Goal: Transaction & Acquisition: Purchase product/service

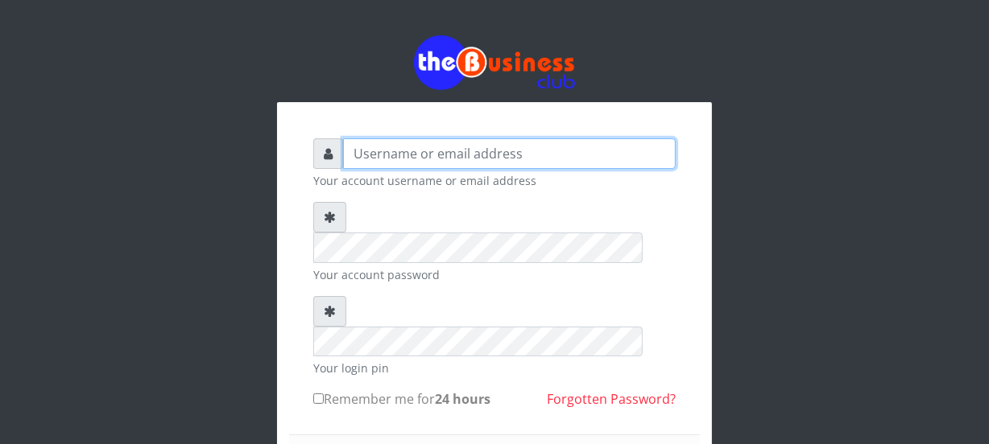
type input "Nacybaby"
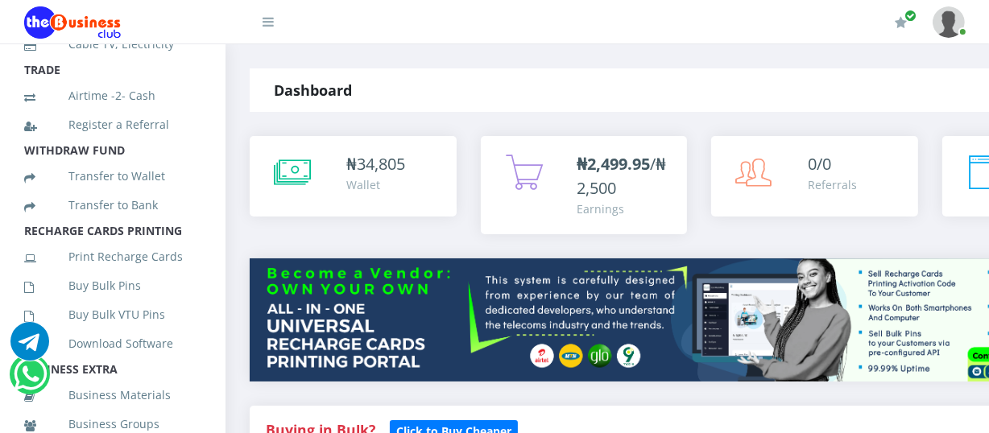
scroll to position [266, 0]
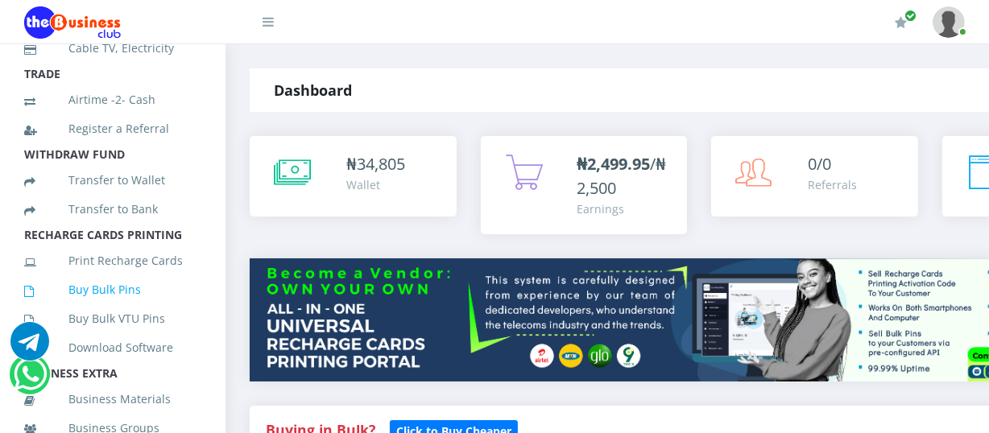
click at [105, 308] on link "Buy Bulk Pins" at bounding box center [112, 289] width 177 height 37
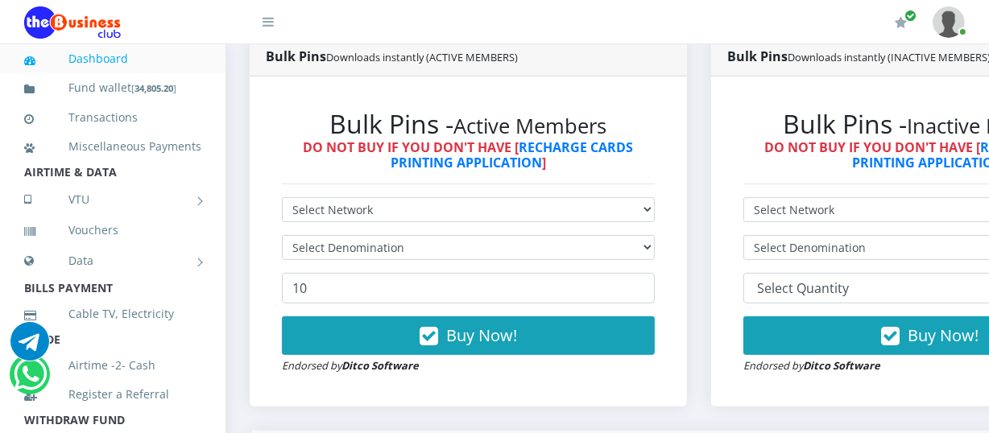
scroll to position [451, 0]
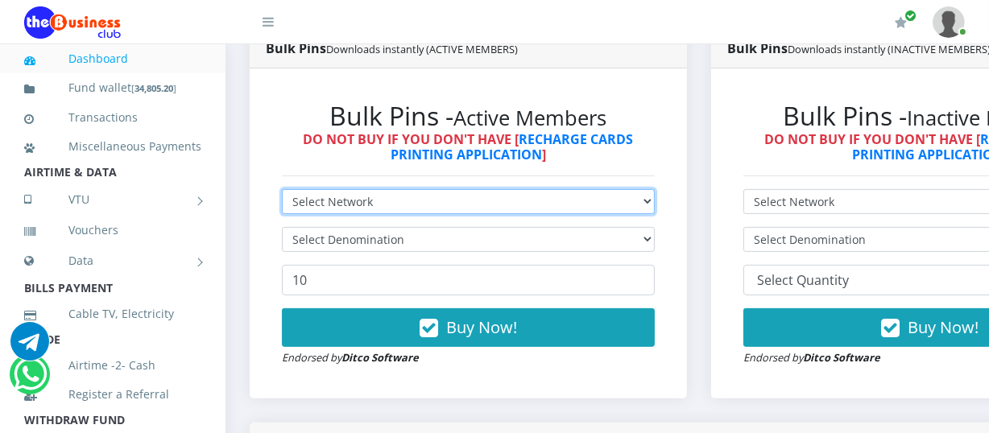
click at [655, 203] on select "Select Network MTN Globacom 9Mobile Airtel" at bounding box center [468, 201] width 373 height 25
select select "MTN"
click at [282, 192] on select "Select Network MTN Globacom 9Mobile Airtel" at bounding box center [468, 201] width 373 height 25
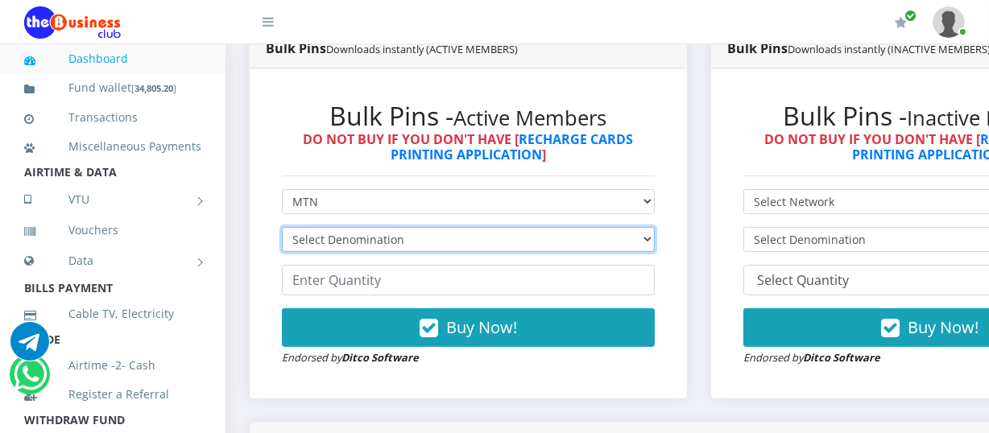
click at [653, 242] on select "Select Denomination MTN NGN100 - ₦96.94 MTN NGN200 - ₦193.88 MTN NGN400 - ₦387.…" at bounding box center [468, 239] width 373 height 25
select select "96.94-100"
click at [282, 229] on select "Select Denomination MTN NGN100 - ₦96.94 MTN NGN200 - ₦193.88 MTN NGN400 - ₦387.…" at bounding box center [468, 239] width 373 height 25
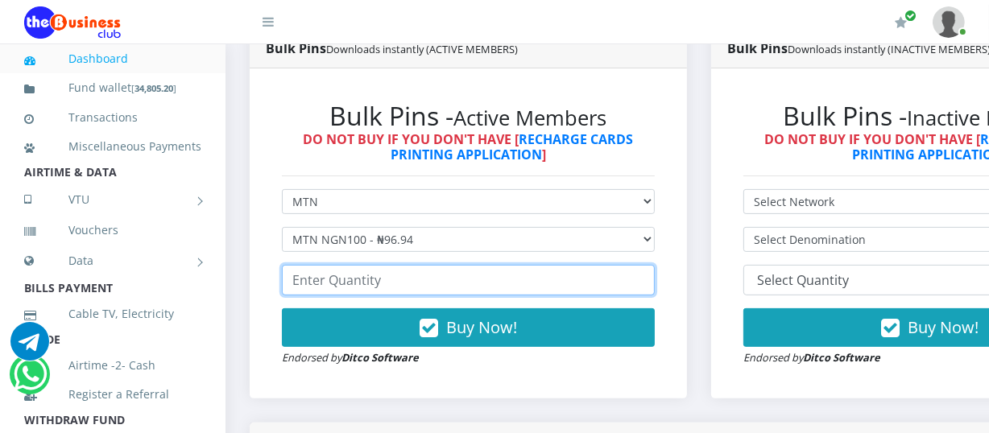
click at [290, 283] on input "number" at bounding box center [468, 280] width 373 height 31
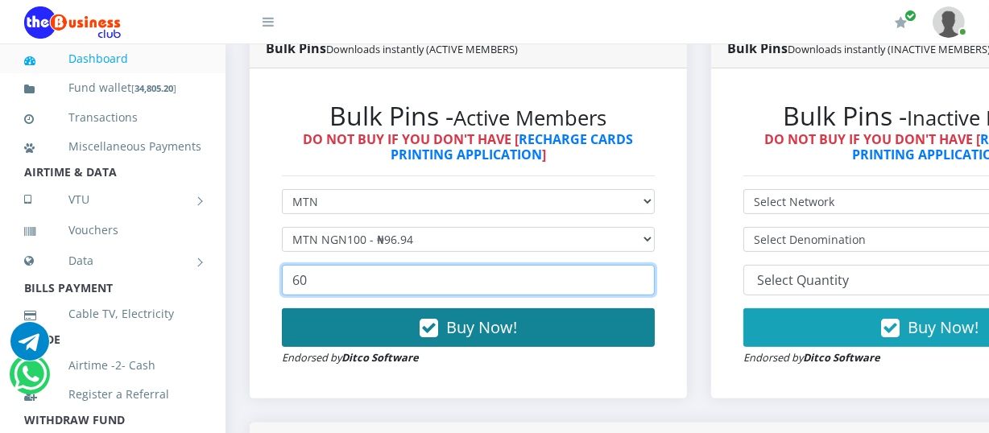
type input "60"
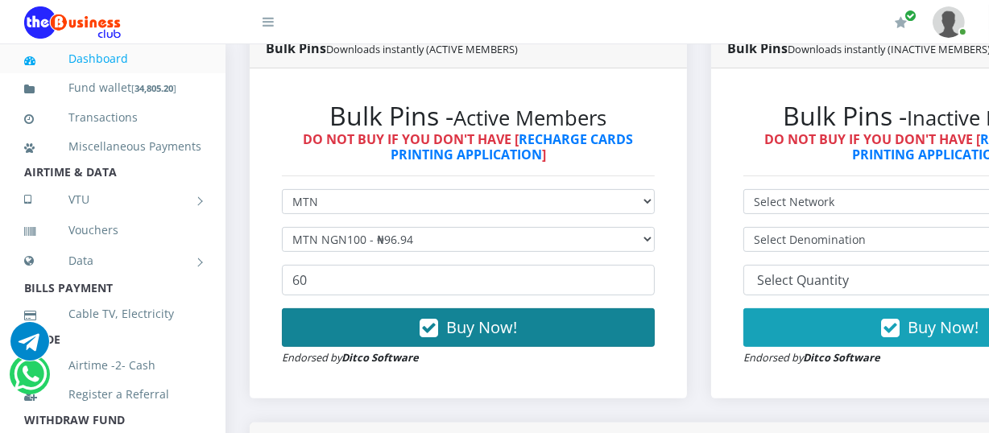
click at [460, 333] on span "Buy Now!" at bounding box center [481, 327] width 71 height 22
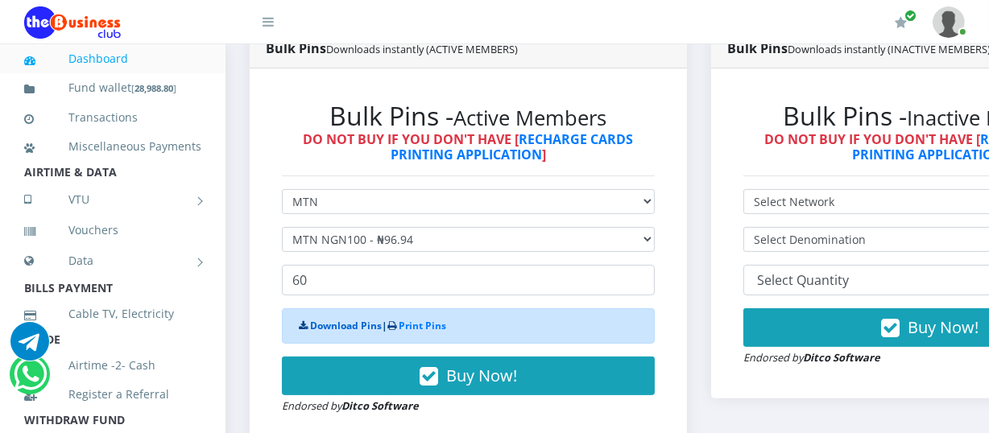
click at [345, 331] on link "Download Pins" at bounding box center [346, 326] width 72 height 14
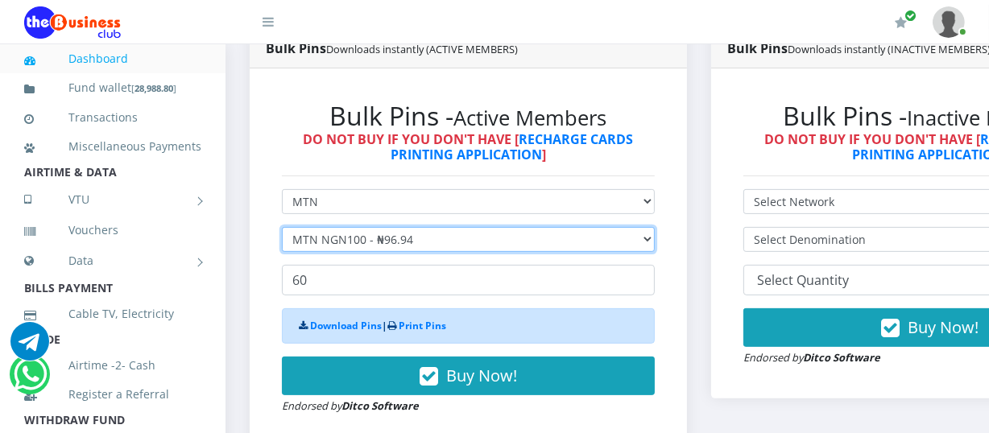
click at [655, 241] on select "Select Denomination MTN NGN100 - ₦96.94 MTN NGN200 - ₦193.88 MTN NGN400 - ₦387.…" at bounding box center [468, 239] width 373 height 25
select select "193.88-200"
click at [282, 229] on select "Select Denomination MTN NGN100 - ₦96.94 MTN NGN200 - ₦193.88 MTN NGN400 - ₦387.…" at bounding box center [468, 239] width 373 height 25
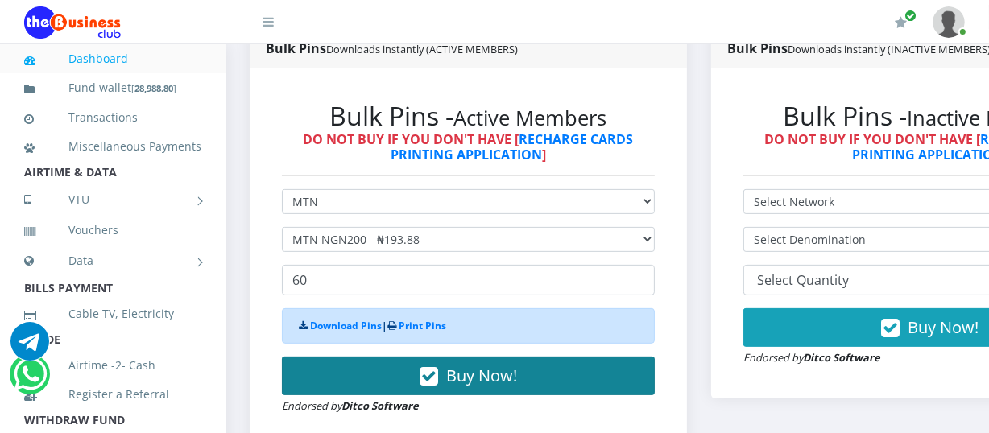
click at [455, 376] on span "Buy Now!" at bounding box center [481, 376] width 71 height 22
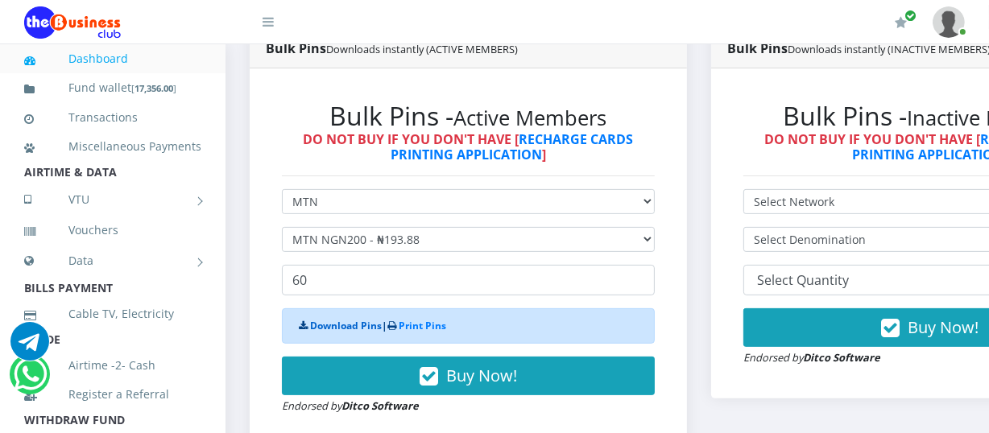
click at [361, 329] on link "Download Pins" at bounding box center [346, 326] width 72 height 14
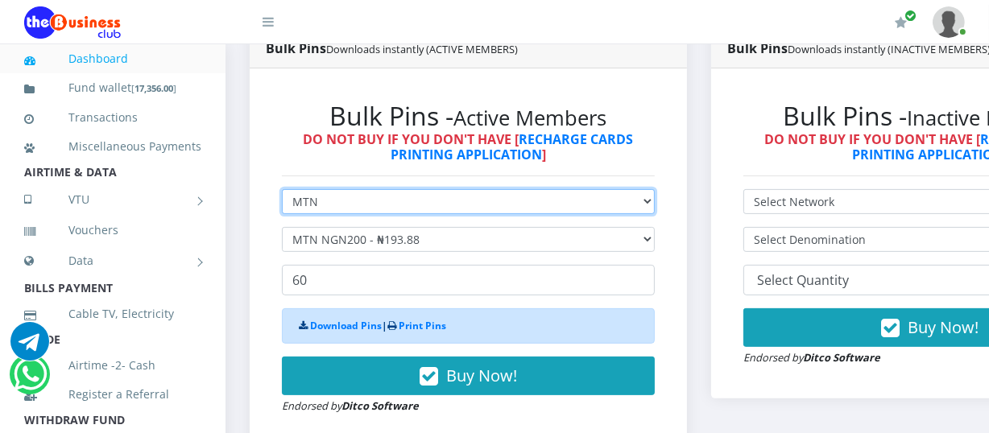
click at [655, 203] on select "Select Network MTN Globacom 9Mobile Airtel" at bounding box center [468, 201] width 373 height 25
select select "Airtel"
click at [282, 192] on select "Select Network MTN Globacom 9Mobile Airtel" at bounding box center [468, 201] width 373 height 25
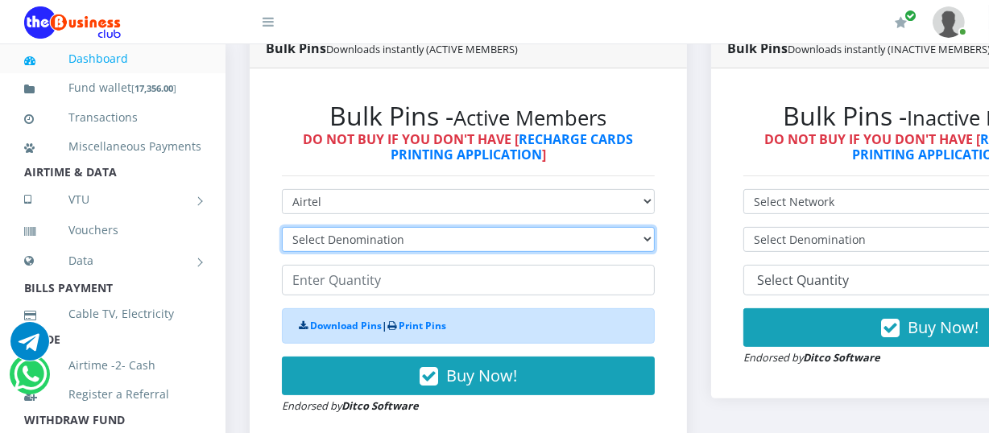
click at [654, 242] on select "Select Denomination Airtel NGN100 - ₦96.36 Airtel NGN200 - ₦192.72 Airtel NGN50…" at bounding box center [468, 239] width 373 height 25
select select "96.36-100"
click at [282, 229] on select "Select Denomination Airtel NGN100 - ₦96.36 Airtel NGN200 - ₦192.72 Airtel NGN50…" at bounding box center [468, 239] width 373 height 25
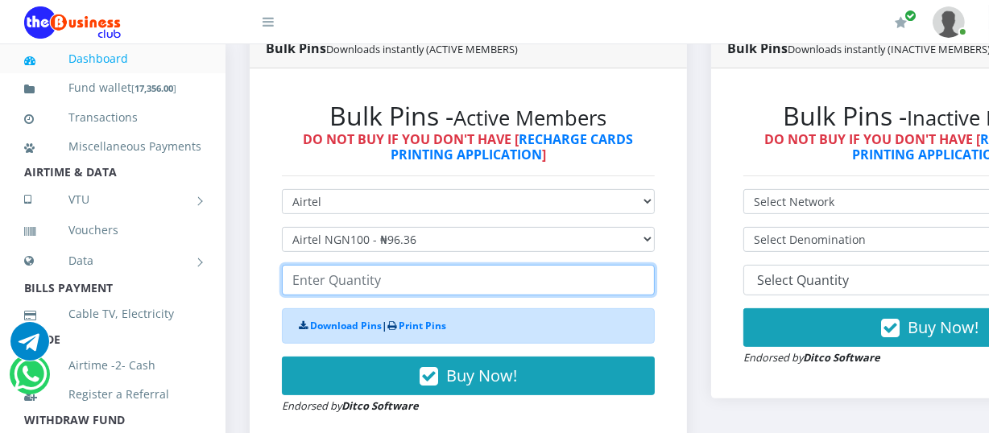
click at [296, 284] on input "number" at bounding box center [468, 280] width 373 height 31
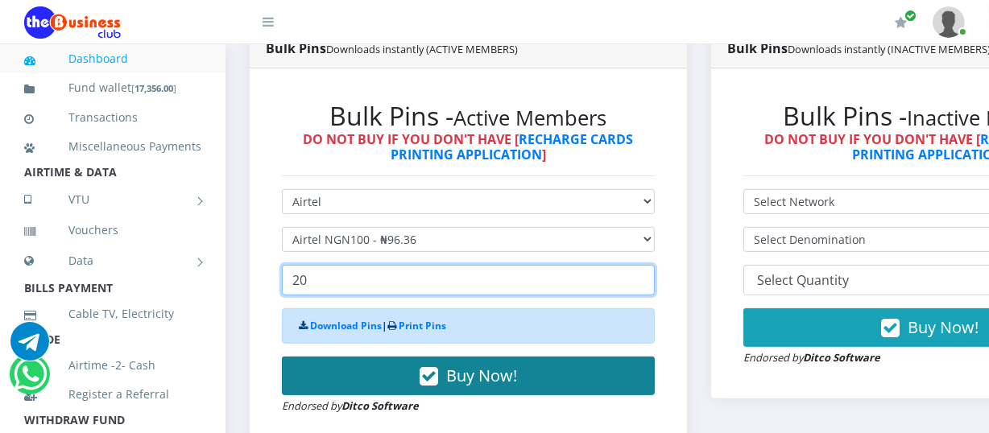
type input "20"
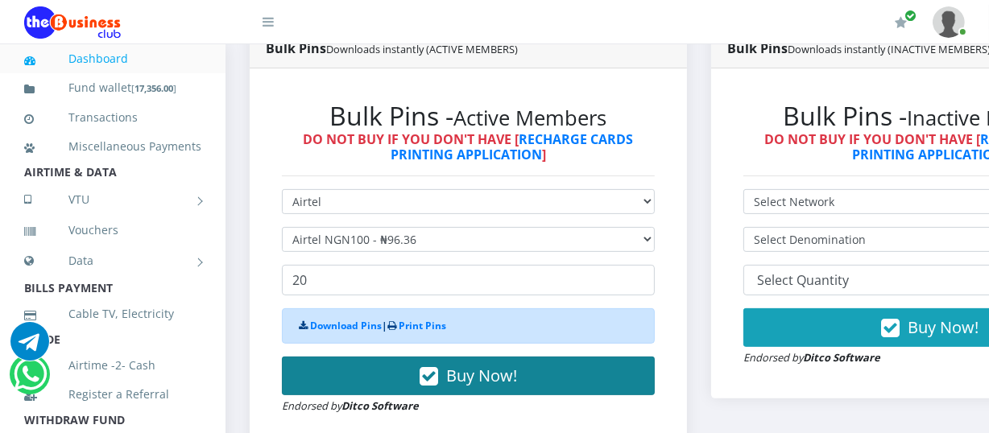
click at [486, 373] on span "Buy Now!" at bounding box center [481, 376] width 71 height 22
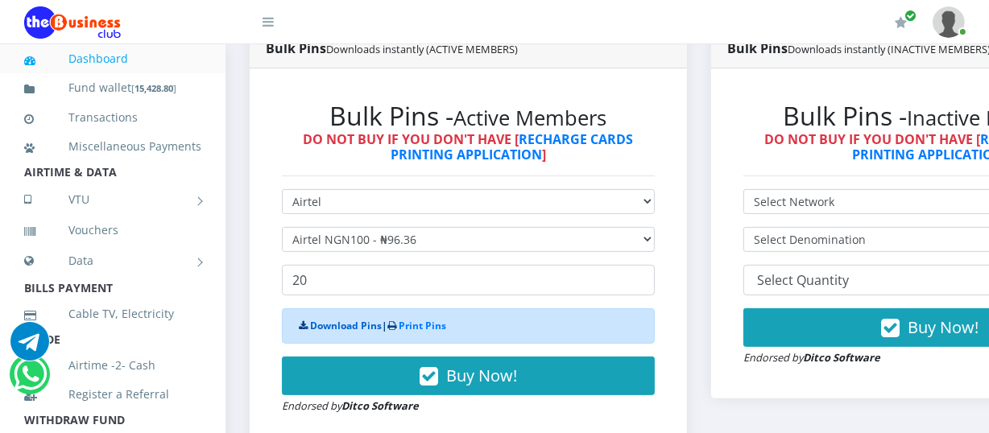
click at [358, 328] on link "Download Pins" at bounding box center [346, 326] width 72 height 14
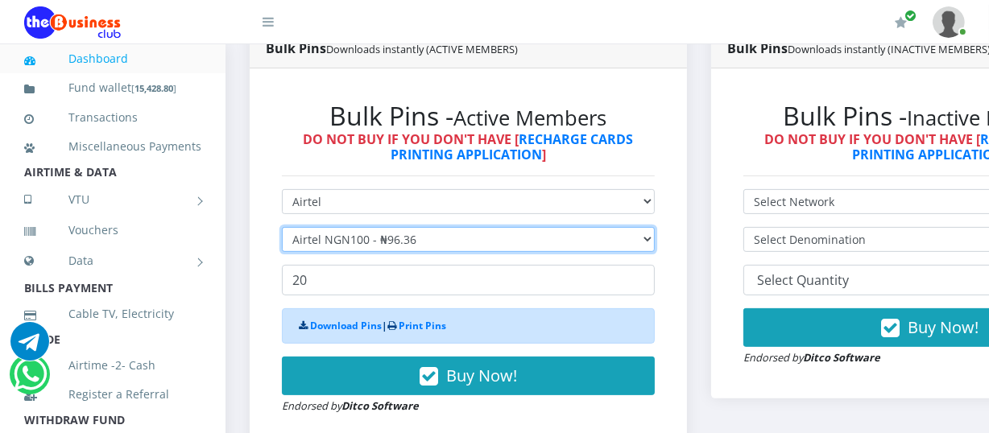
click at [655, 243] on select "Select Denomination Airtel NGN100 - ₦96.36 Airtel NGN200 - ₦192.72 Airtel NGN50…" at bounding box center [468, 239] width 373 height 25
select select "192.72-200"
click at [282, 229] on select "Select Denomination Airtel NGN100 - ₦96.36 Airtel NGN200 - ₦192.72 Airtel NGN50…" at bounding box center [468, 239] width 373 height 25
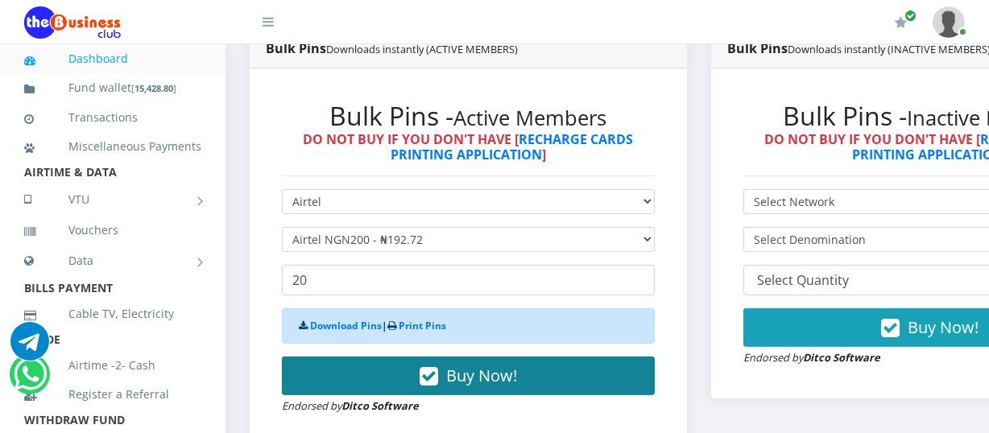
click at [484, 370] on span "Buy Now!" at bounding box center [481, 376] width 71 height 22
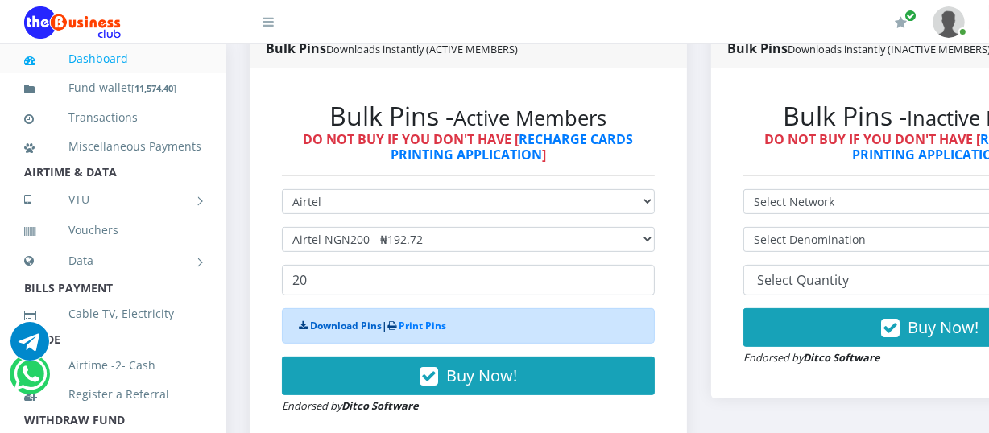
click at [357, 328] on link "Download Pins" at bounding box center [346, 326] width 72 height 14
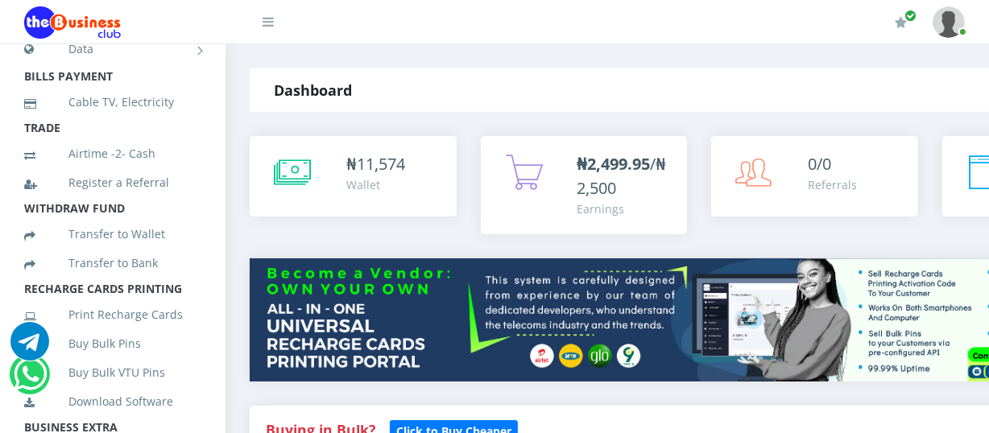
scroll to position [218, 0]
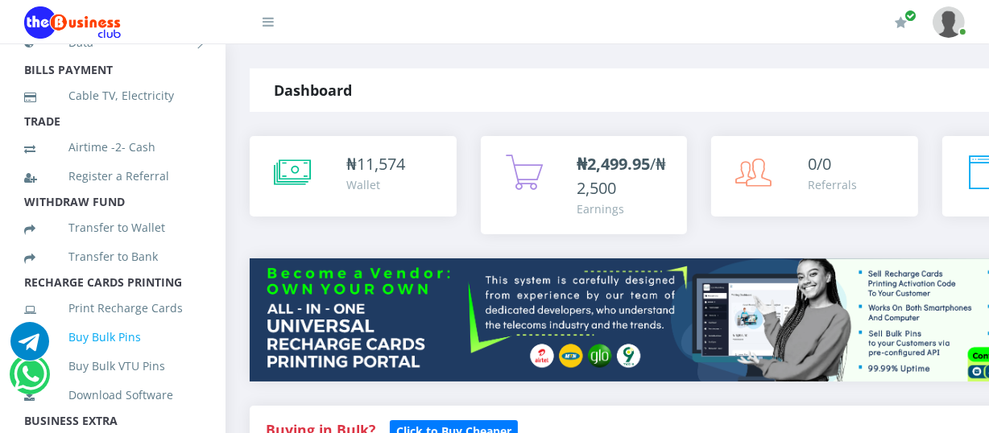
click at [131, 354] on link "Buy Bulk Pins" at bounding box center [112, 337] width 177 height 37
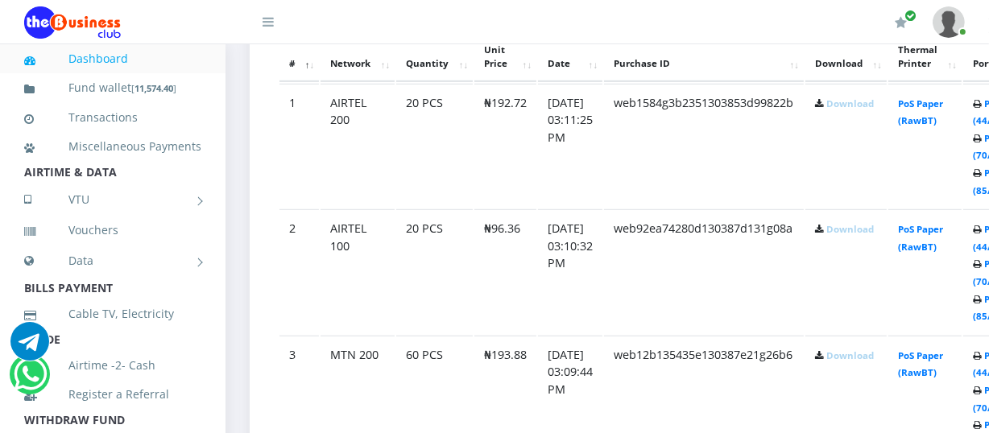
scroll to position [956, 0]
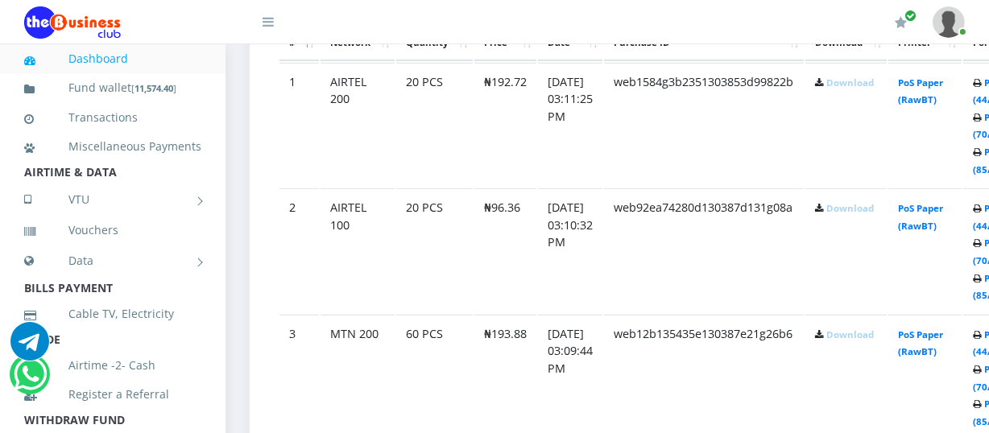
click at [859, 85] on link "Download" at bounding box center [850, 82] width 48 height 12
click at [854, 209] on link "Download" at bounding box center [850, 208] width 48 height 12
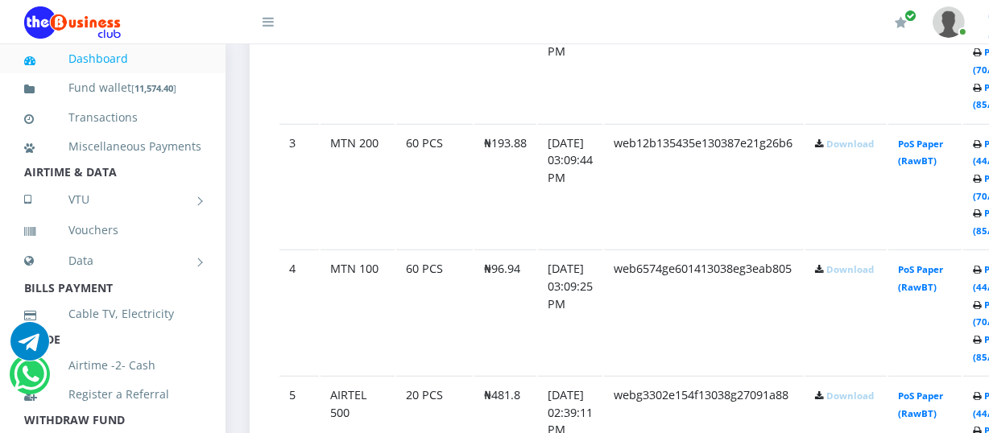
scroll to position [1154, 0]
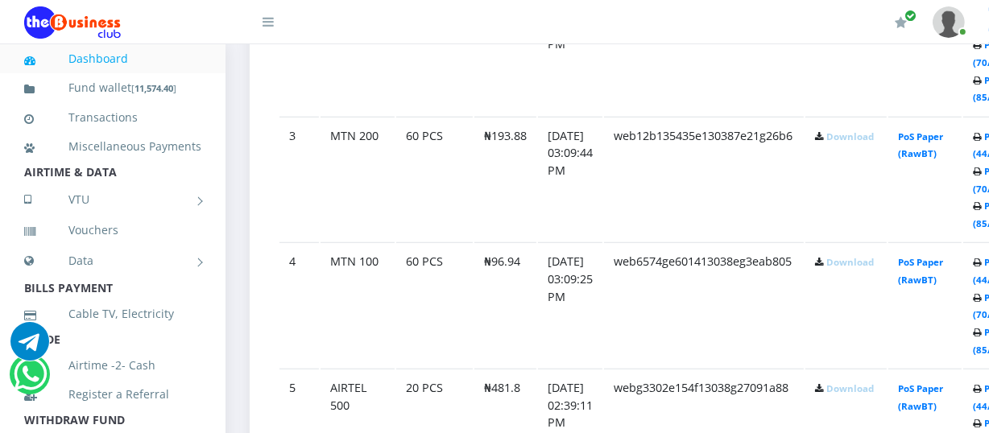
click at [850, 139] on link "Download" at bounding box center [850, 136] width 48 height 12
click at [824, 16] on icon at bounding box center [819, 11] width 9 height 10
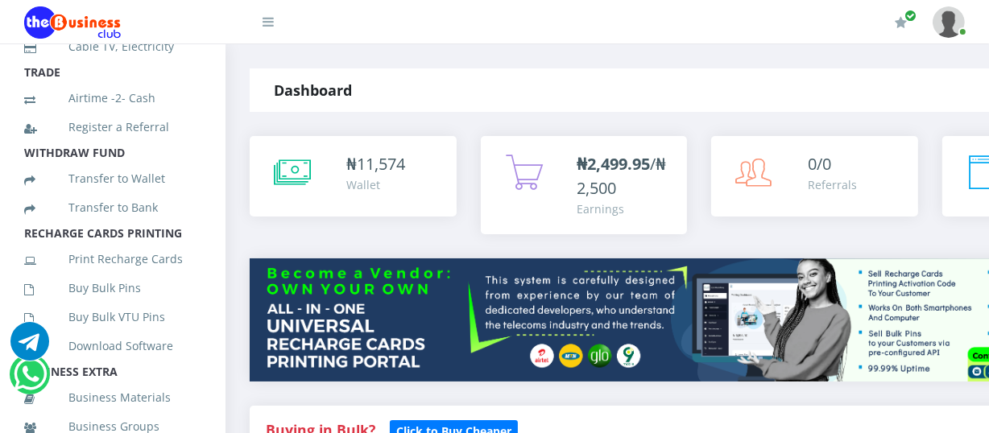
scroll to position [272, 0]
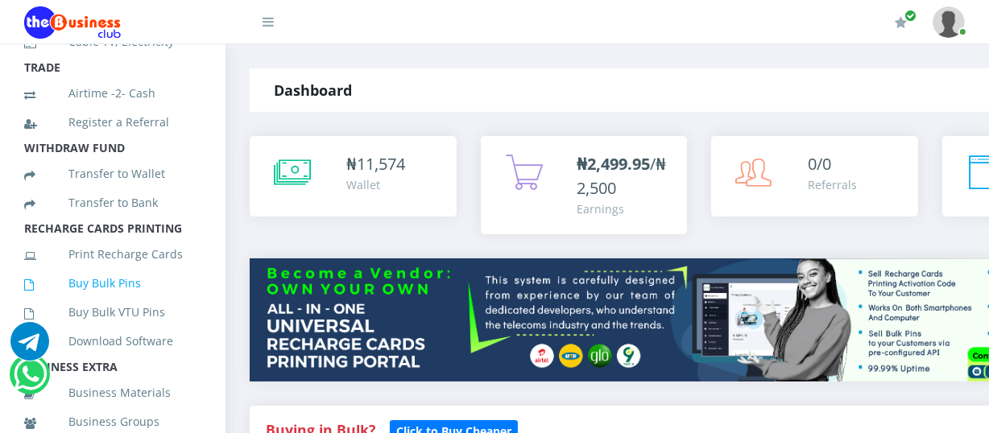
click at [129, 302] on link "Buy Bulk Pins" at bounding box center [112, 283] width 177 height 37
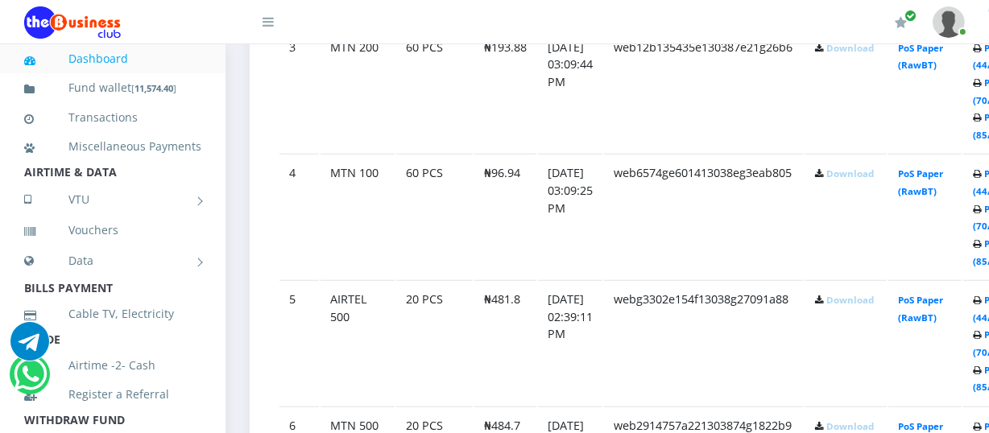
scroll to position [997, 0]
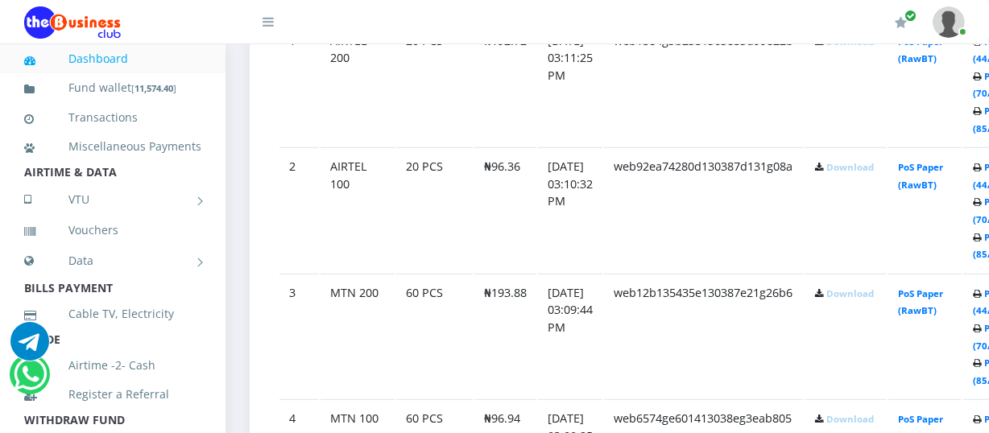
click at [854, 172] on link "Download" at bounding box center [850, 167] width 48 height 12
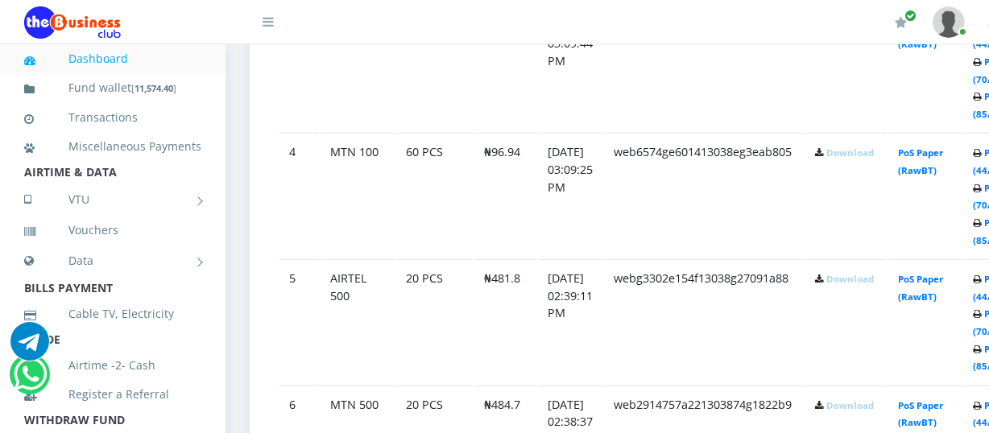
scroll to position [1256, 0]
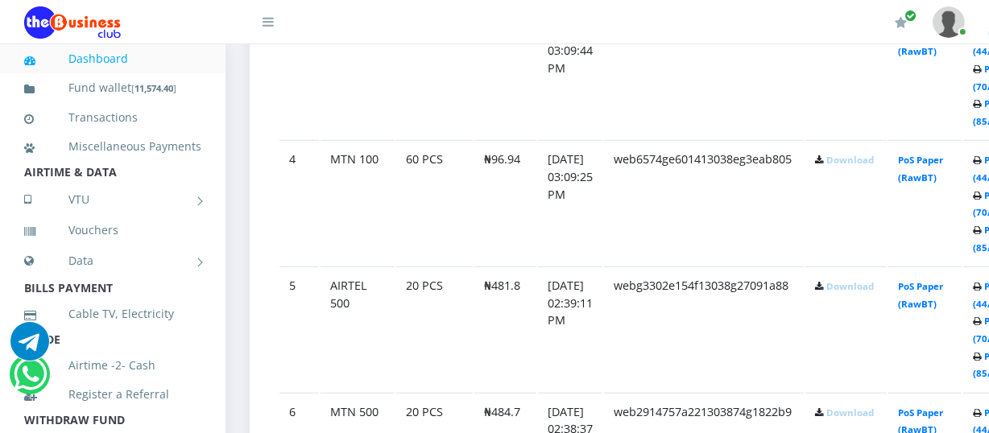
click at [867, 161] on link "Download" at bounding box center [850, 160] width 48 height 12
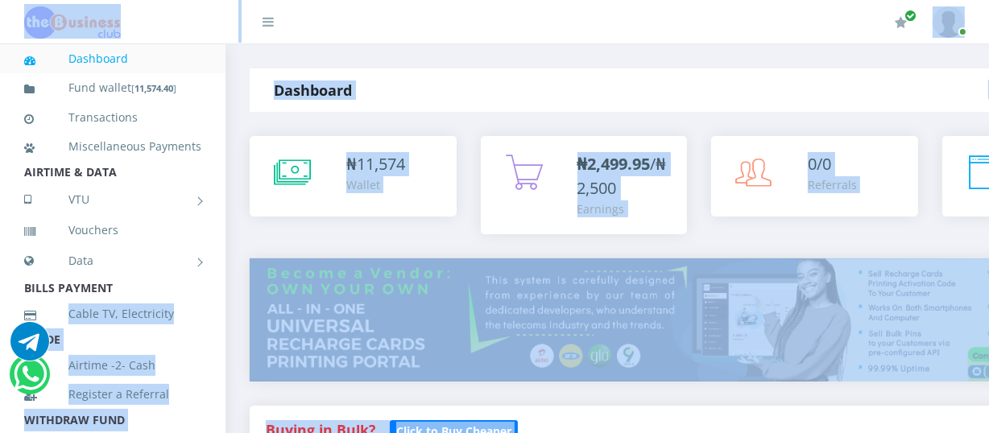
drag, startPoint x: 0, startPoint y: 0, endPoint x: 996, endPoint y: 35, distance: 996.7
drag, startPoint x: 605, startPoint y: 45, endPoint x: 526, endPoint y: 86, distance: 89.0
click at [526, 86] on div "Dashboard" at bounding box center [400, 89] width 300 height 43
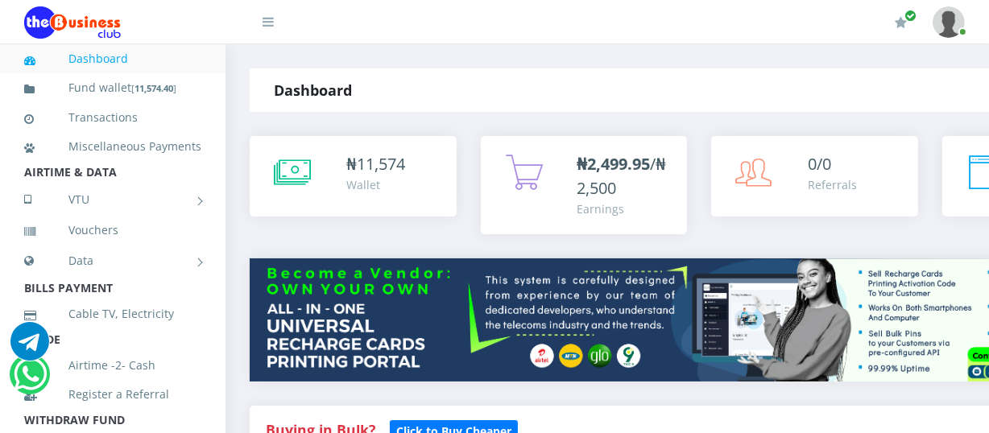
click at [240, 173] on div "₦ 11,574 Wallet" at bounding box center [353, 197] width 231 height 122
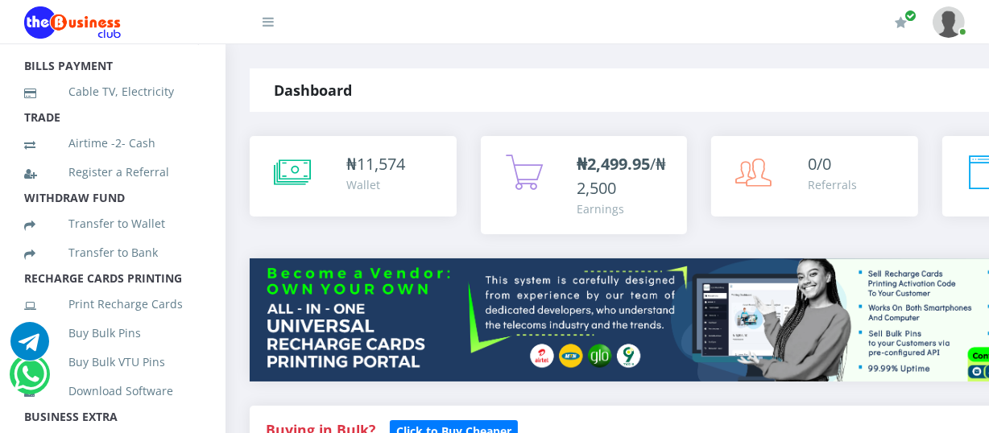
scroll to position [226, 0]
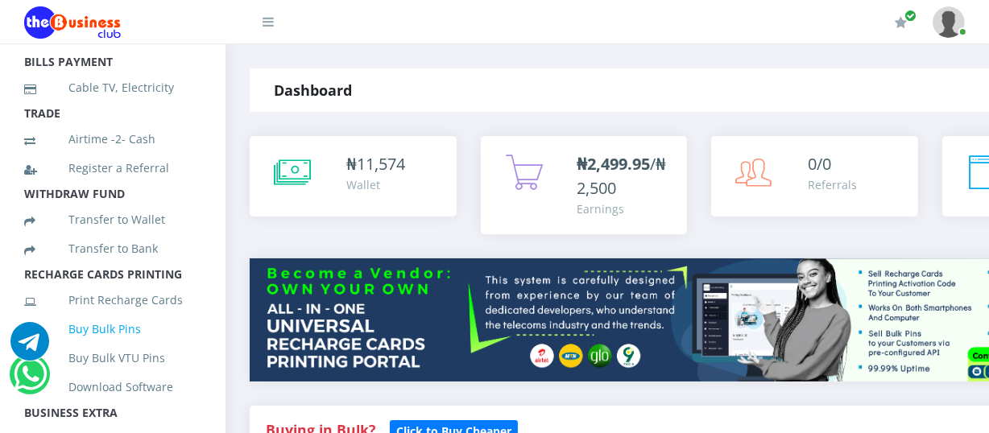
click at [108, 346] on link "Buy Bulk Pins" at bounding box center [112, 329] width 177 height 37
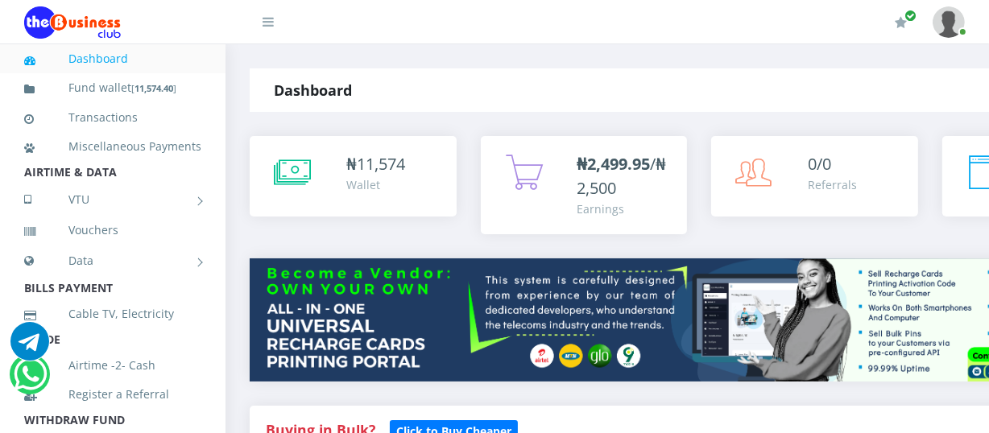
click at [108, 333] on link "Cable TV, Electricity" at bounding box center [112, 314] width 177 height 37
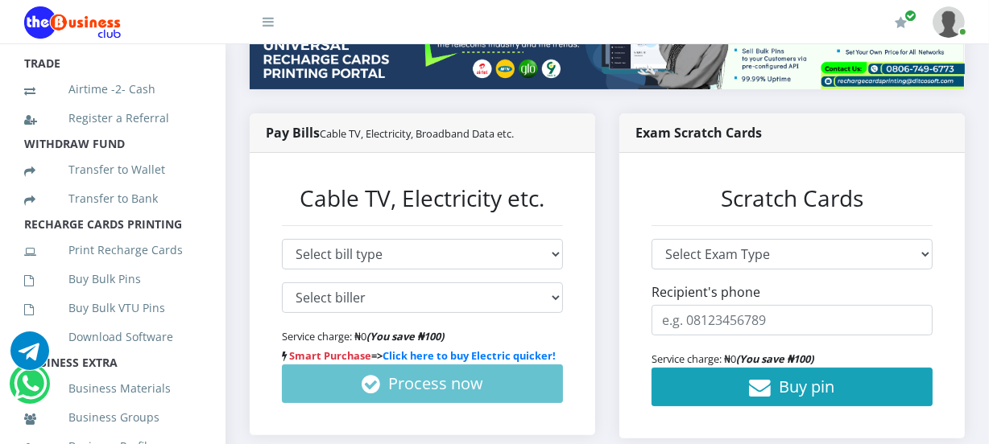
scroll to position [274, 0]
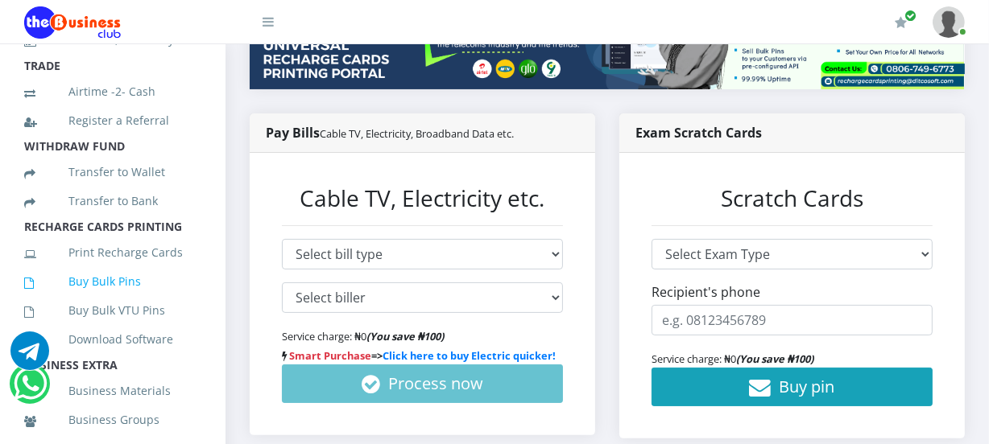
click at [135, 300] on link "Buy Bulk Pins" at bounding box center [112, 281] width 177 height 37
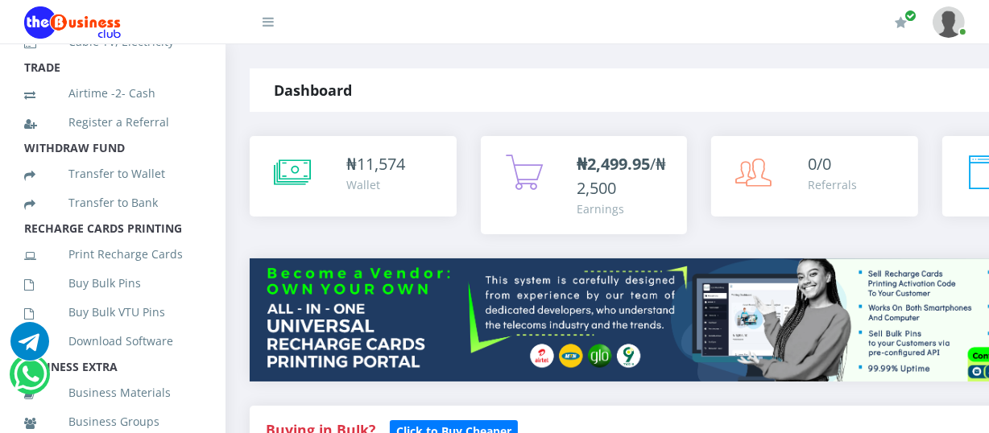
scroll to position [278, 0]
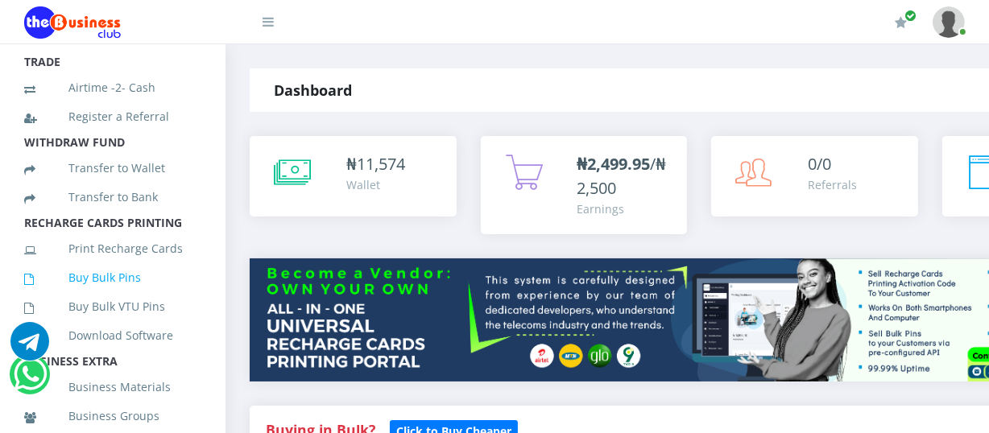
click at [121, 296] on link "Buy Bulk Pins" at bounding box center [112, 277] width 177 height 37
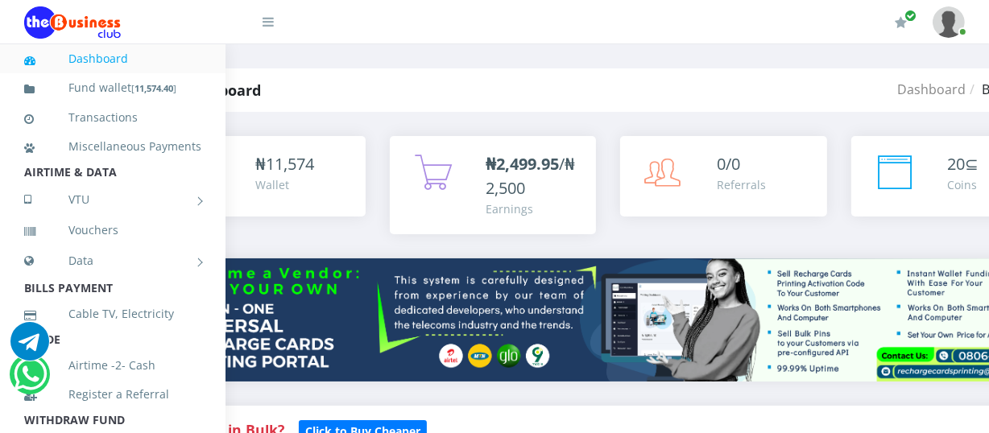
scroll to position [0, 205]
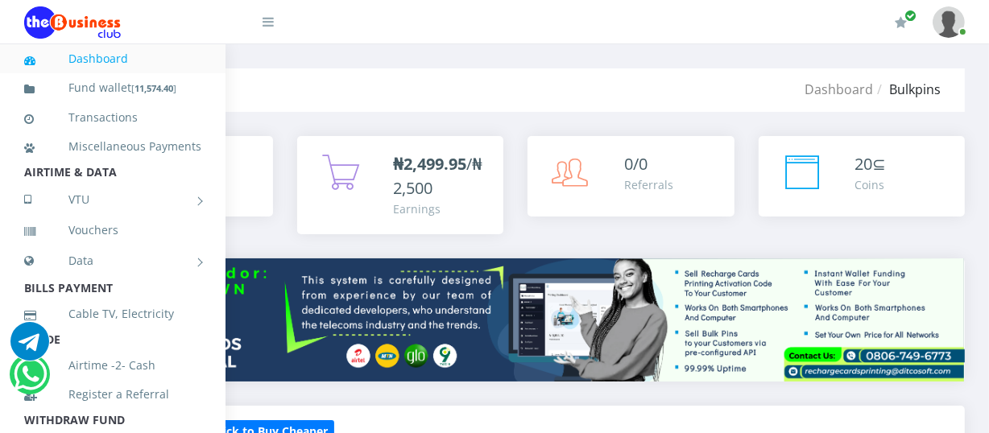
drag, startPoint x: 987, startPoint y: 64, endPoint x: 993, endPoint y: 37, distance: 28.0
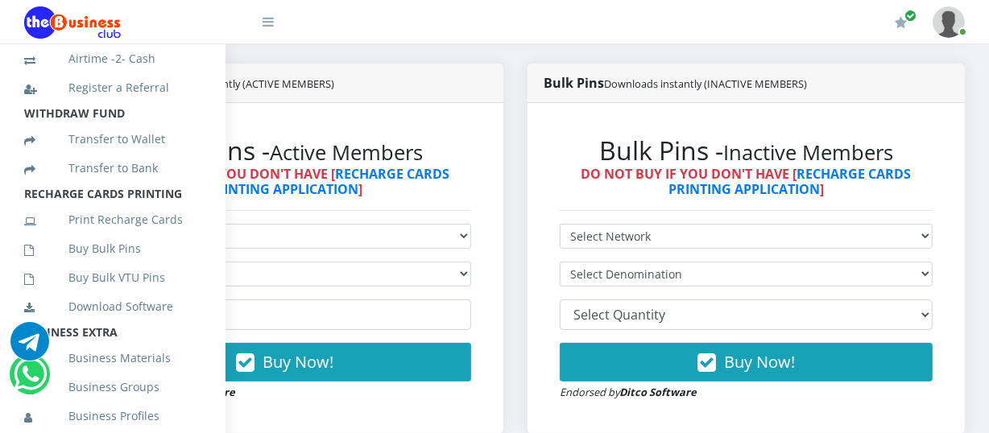
scroll to position [313, 0]
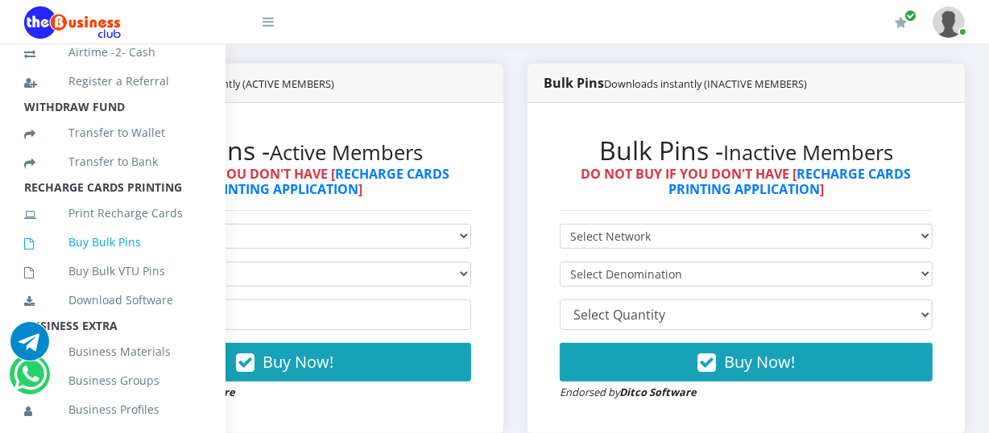
click at [126, 261] on link "Buy Bulk Pins" at bounding box center [112, 242] width 177 height 37
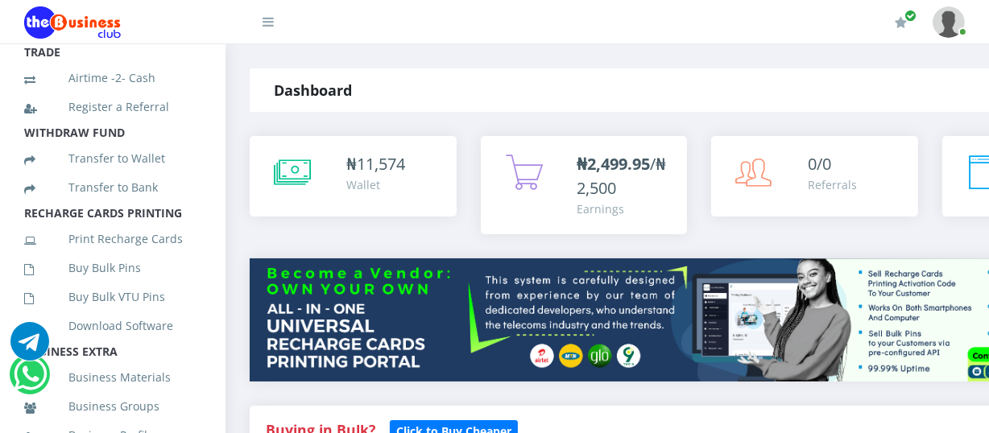
scroll to position [282, 0]
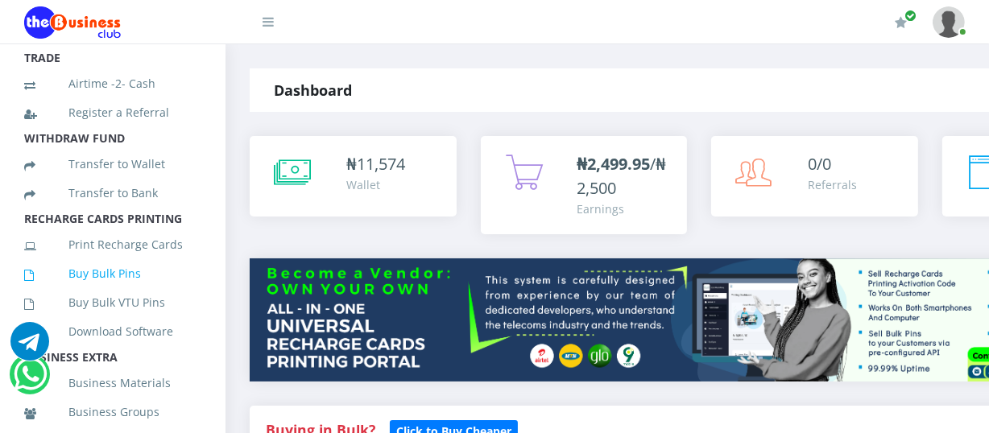
click at [126, 290] on link "Buy Bulk Pins" at bounding box center [112, 273] width 177 height 37
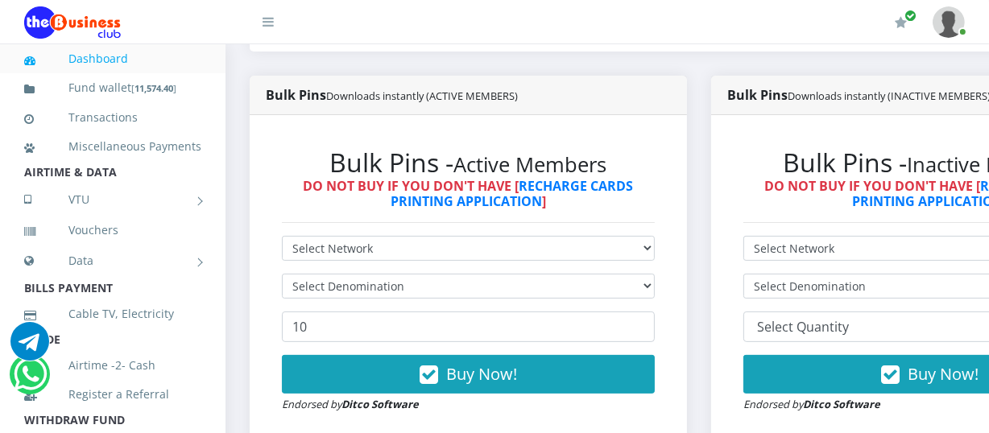
scroll to position [391, 0]
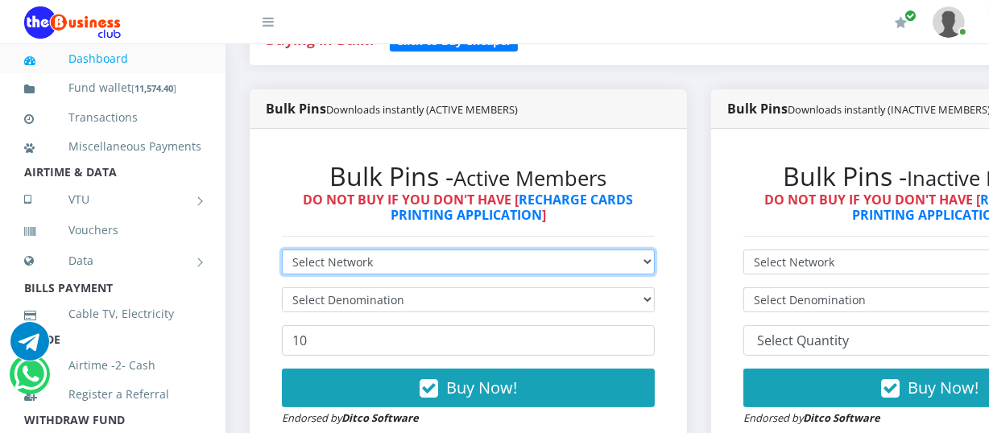
click at [655, 263] on select "Select Network MTN Globacom 9Mobile Airtel" at bounding box center [468, 262] width 373 height 25
select select "MTN"
click at [282, 252] on select "Select Network MTN Globacom 9Mobile Airtel" at bounding box center [468, 262] width 373 height 25
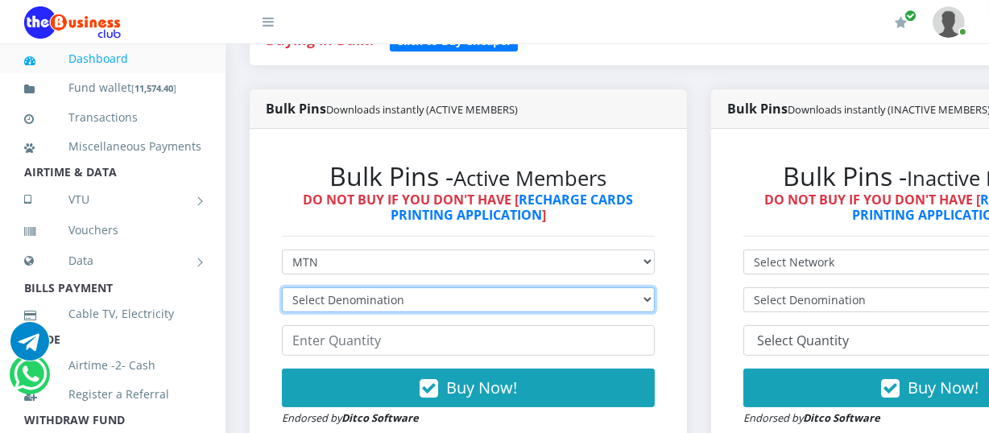
click at [655, 304] on select "Select Denomination MTN NGN100 - ₦96.94 MTN NGN200 - ₦193.88 MTN NGN400 - ₦387.…" at bounding box center [468, 299] width 373 height 25
select select "96.94-100"
click at [282, 290] on select "Select Denomination MTN NGN100 - ₦96.94 MTN NGN200 - ₦193.88 MTN NGN400 - ₦387.…" at bounding box center [468, 299] width 373 height 25
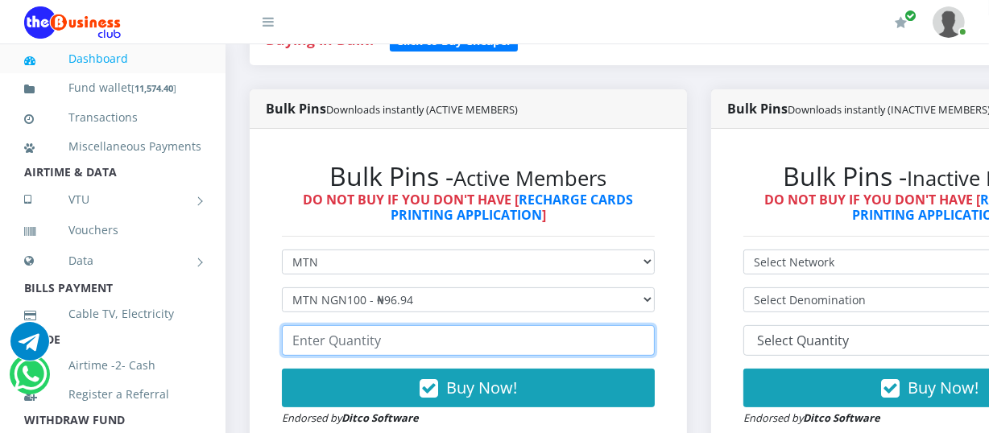
click at [296, 345] on input "number" at bounding box center [468, 340] width 373 height 31
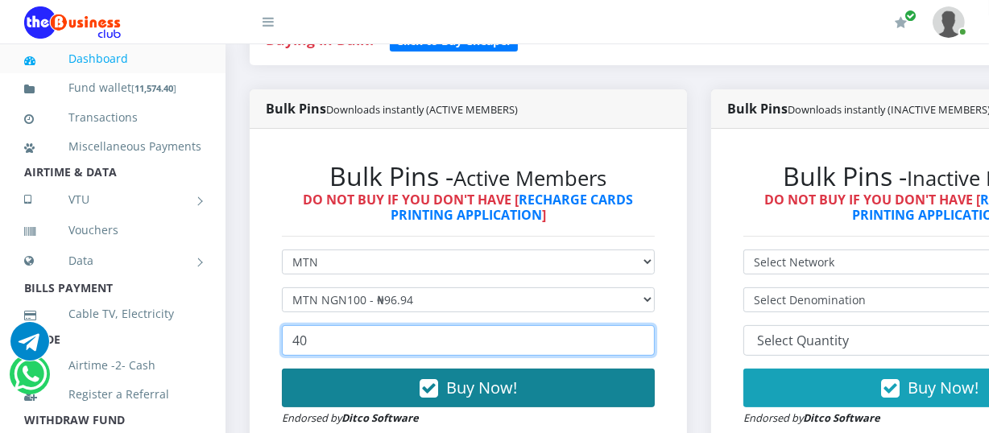
type input "40"
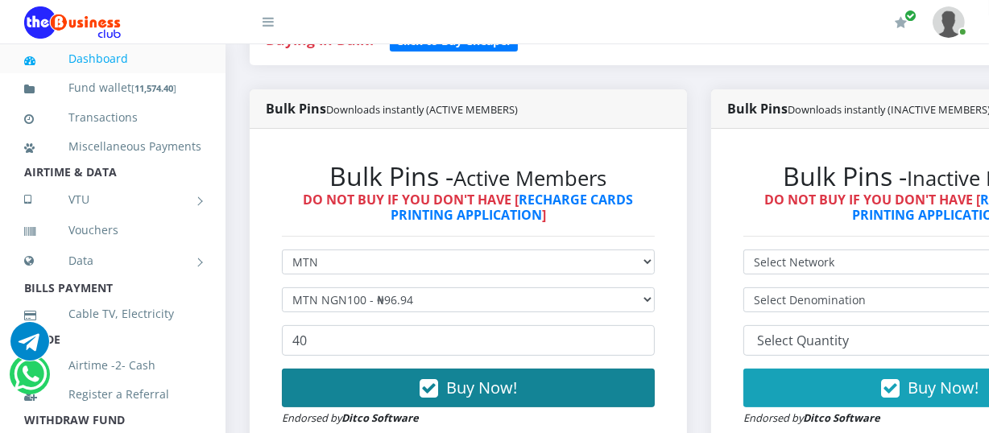
click at [438, 386] on icon "button" at bounding box center [429, 389] width 19 height 16
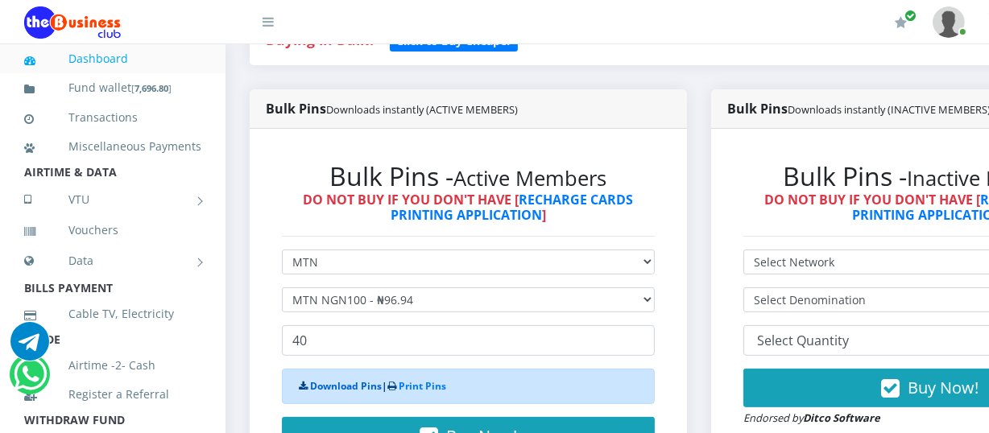
click at [356, 388] on link "Download Pins" at bounding box center [346, 386] width 72 height 14
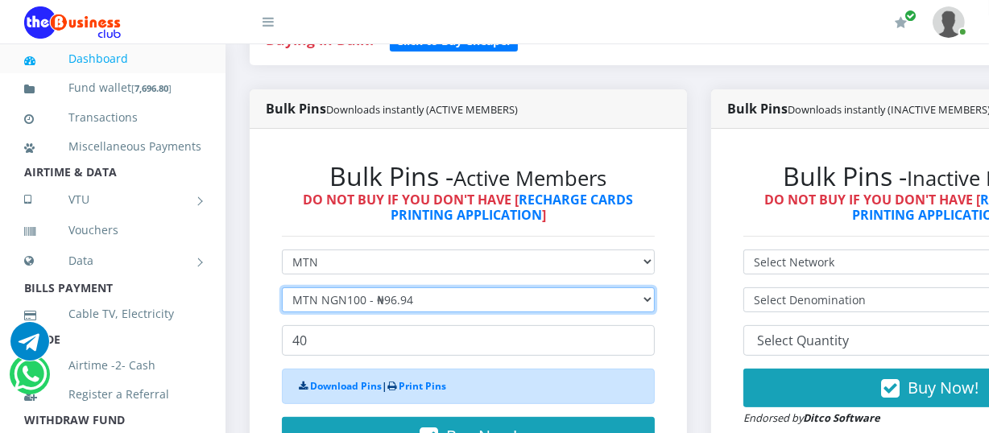
click at [654, 299] on select "Select Denomination MTN NGN100 - ₦96.94 MTN NGN200 - ₦193.88 MTN NGN400 - ₦387.…" at bounding box center [468, 299] width 373 height 25
select select "193.88-200"
click at [282, 290] on select "Select Denomination MTN NGN100 - ₦96.94 MTN NGN200 - ₦193.88 MTN NGN400 - ₦387.…" at bounding box center [468, 299] width 373 height 25
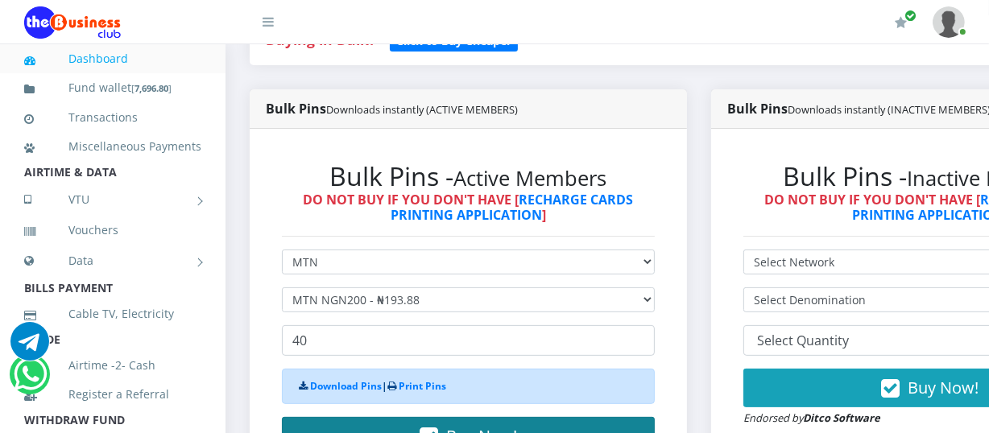
click at [494, 420] on button "Buy Now!" at bounding box center [468, 436] width 373 height 39
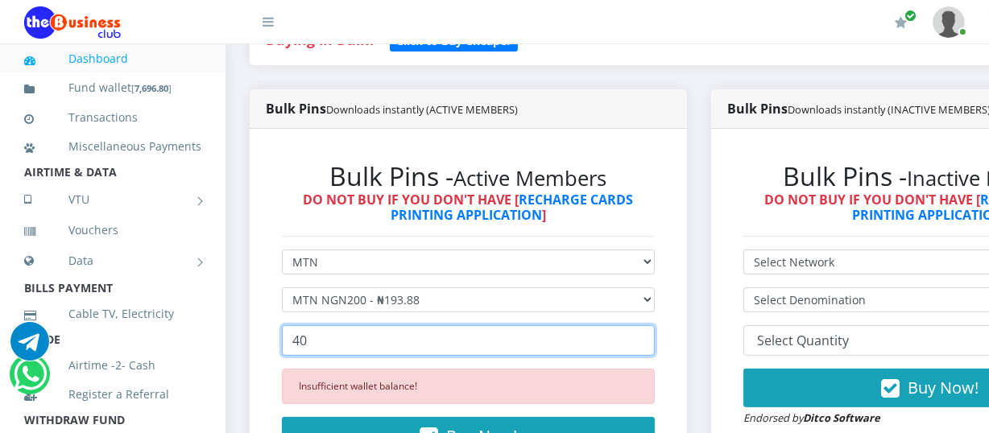
click at [309, 342] on input "40" at bounding box center [468, 340] width 373 height 31
type input "4"
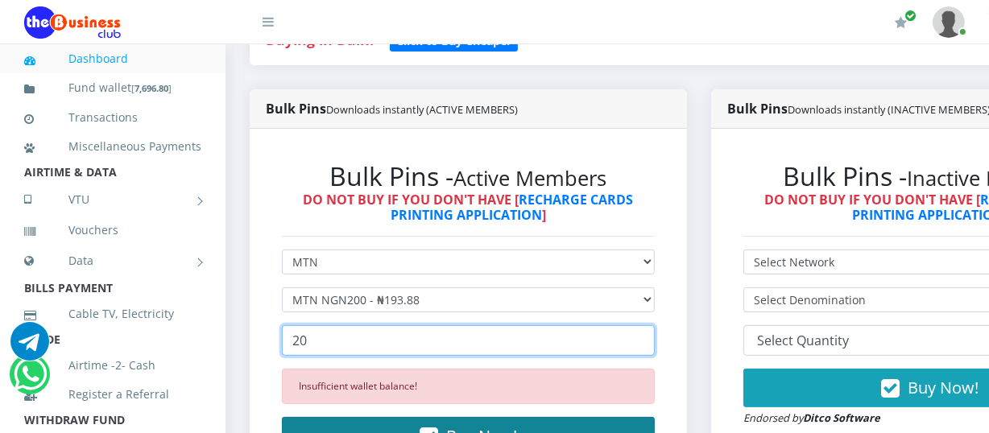
type input "20"
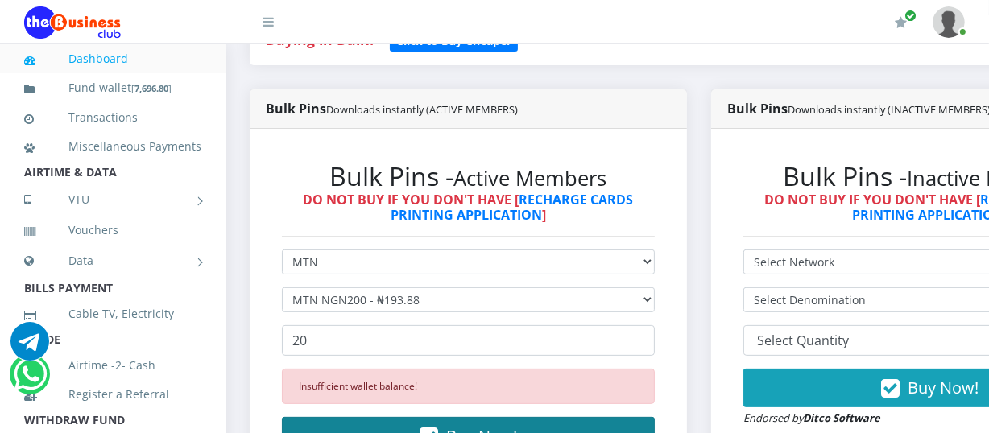
click at [448, 420] on button "Buy Now!" at bounding box center [468, 436] width 373 height 39
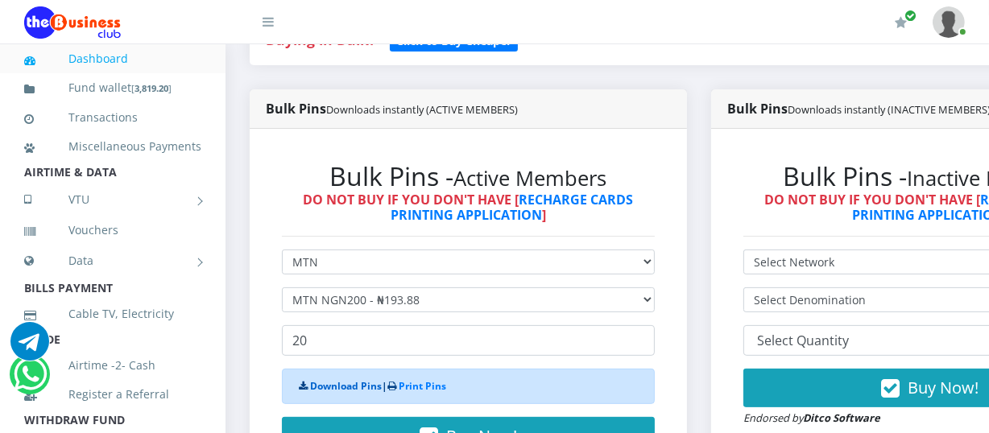
click at [338, 386] on link "Download Pins" at bounding box center [346, 386] width 72 height 14
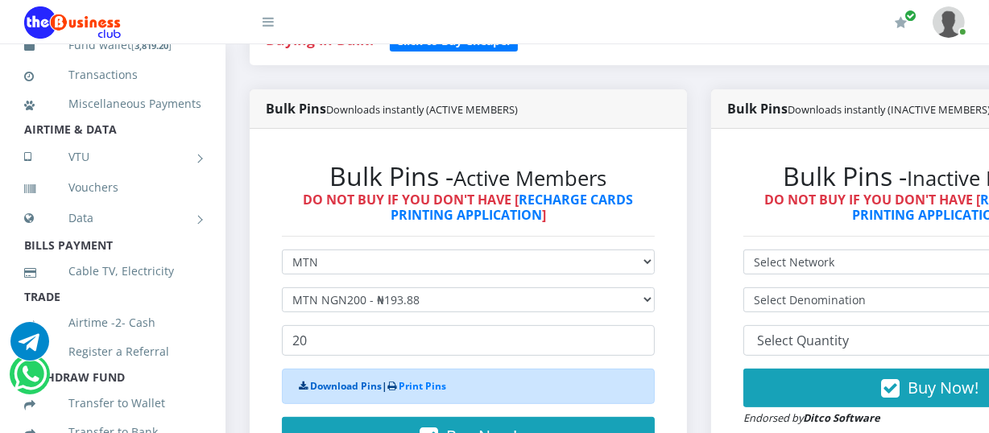
scroll to position [0, 0]
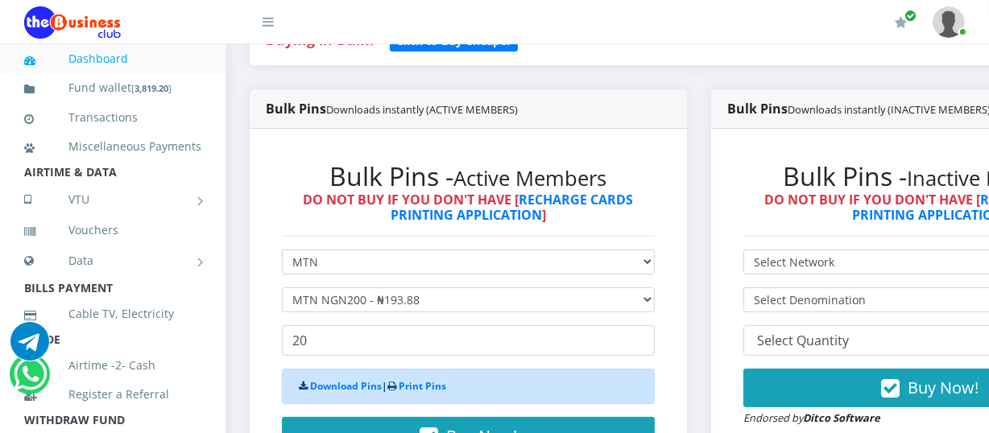
click at [169, 60] on link "Dashboard" at bounding box center [112, 58] width 177 height 37
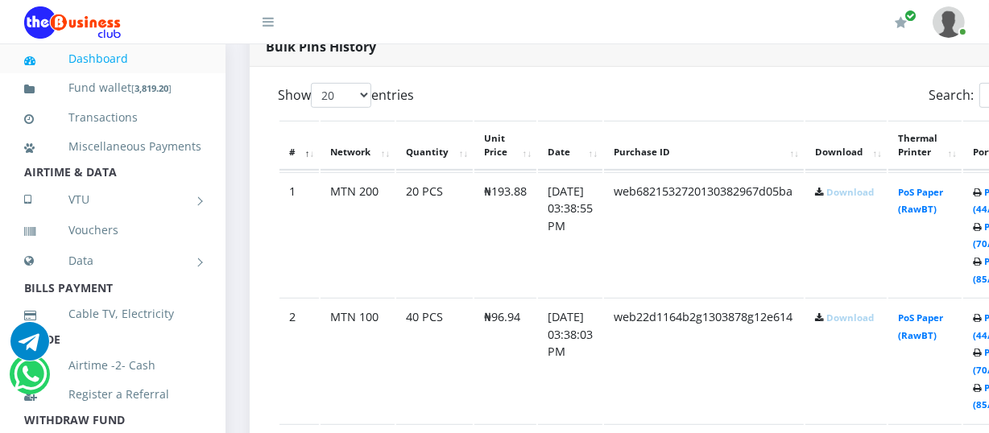
scroll to position [874, 0]
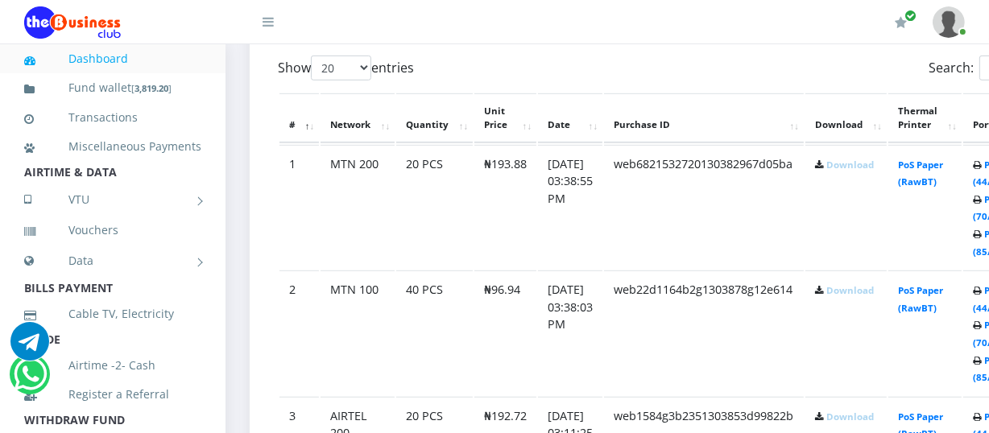
click at [858, 163] on link "Download" at bounding box center [850, 165] width 48 height 12
click at [858, 288] on link "Download" at bounding box center [850, 290] width 48 height 12
